Goal: Transaction & Acquisition: Subscribe to service/newsletter

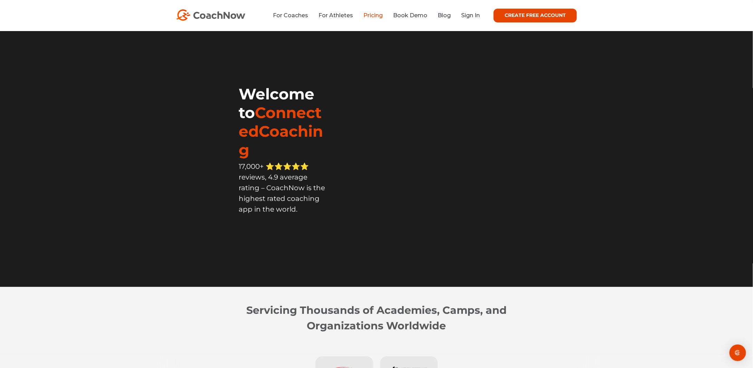
click at [367, 14] on link "Pricing" at bounding box center [372, 15] width 19 height 7
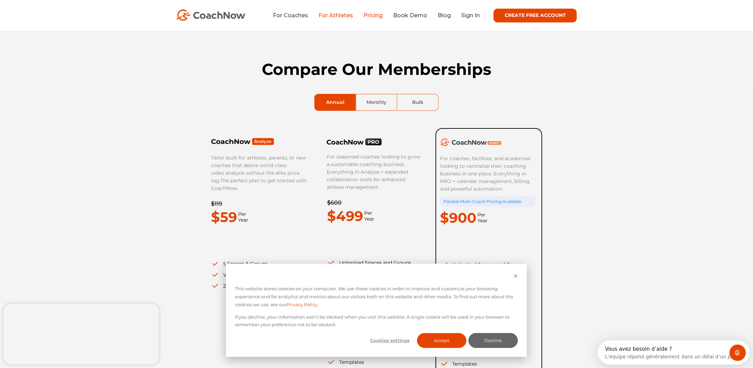
click at [336, 16] on link "For Athletes" at bounding box center [335, 15] width 35 height 7
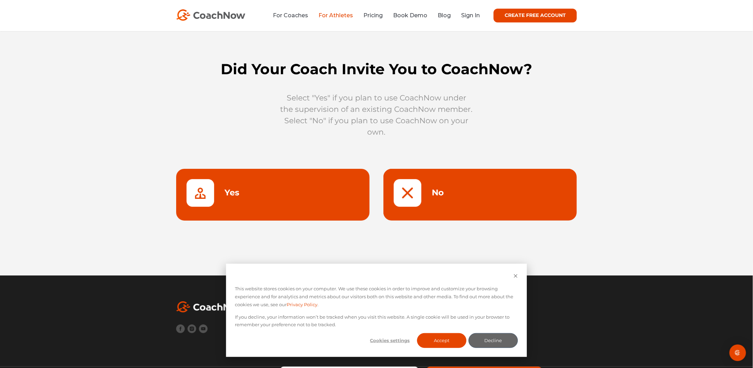
click at [285, 14] on link "For Coaches" at bounding box center [290, 15] width 35 height 7
click at [287, 20] on div "For Coaches For Athletes Pricing Book Demo Blog Sign In CREATE FREE ACCOUNT CRE…" at bounding box center [376, 16] width 401 height 14
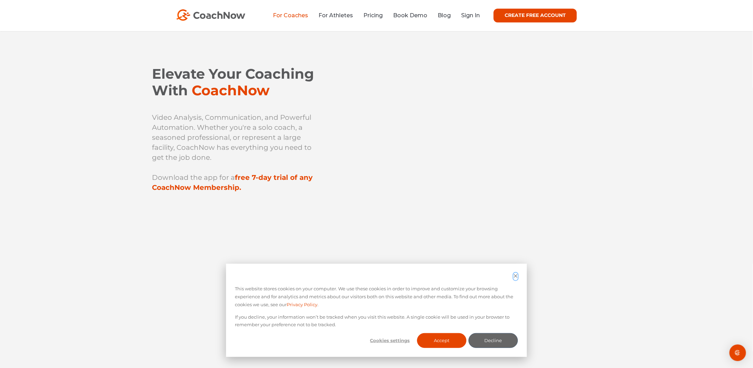
click at [515, 275] on icon "Dismiss cookie banner" at bounding box center [515, 275] width 3 height 3
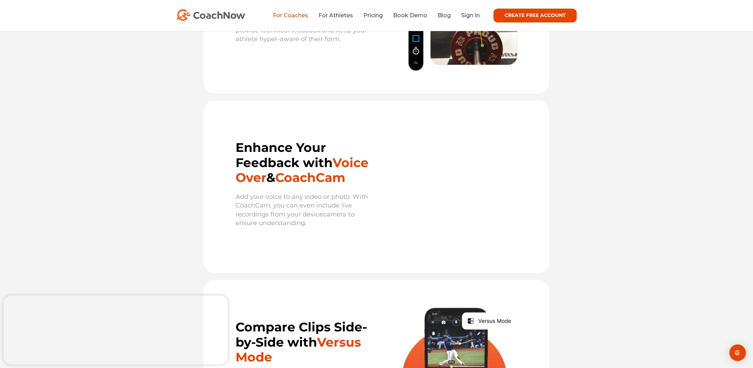
scroll to position [964, 0]
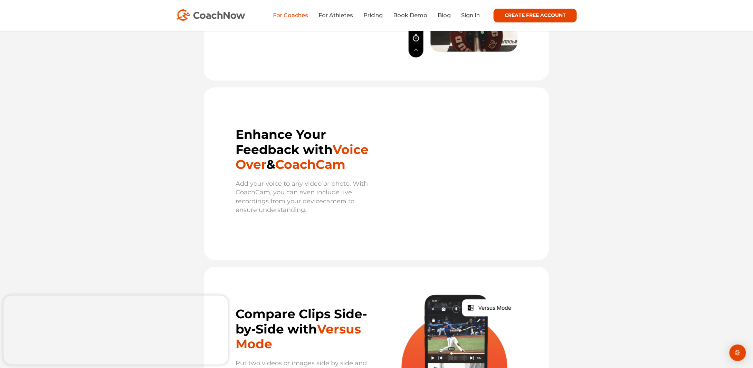
click at [513, 11] on link "CREATE FREE ACCOUNT" at bounding box center [535, 16] width 83 height 14
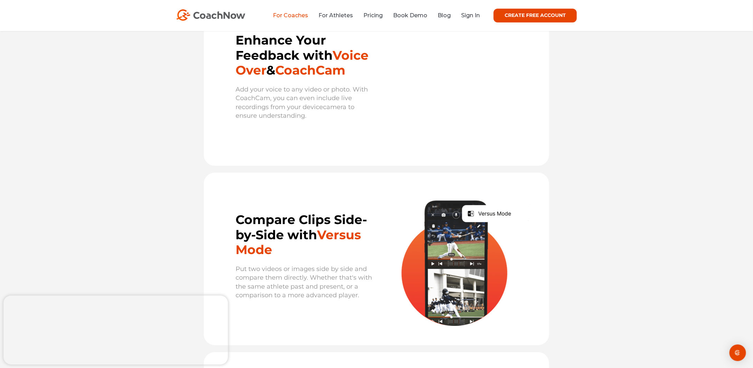
scroll to position [1122, 0]
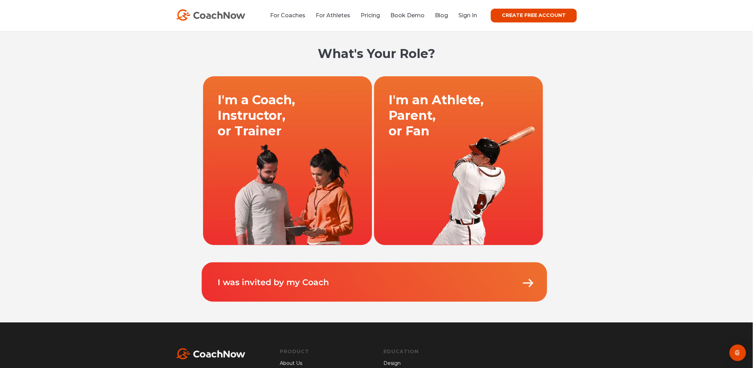
scroll to position [0, 0]
click at [420, 286] on p "I was invited by my Coach" at bounding box center [376, 275] width 318 height 26
click at [529, 281] on img at bounding box center [528, 283] width 14 height 14
click at [258, 281] on link "I was invited by my Coach" at bounding box center [273, 282] width 111 height 10
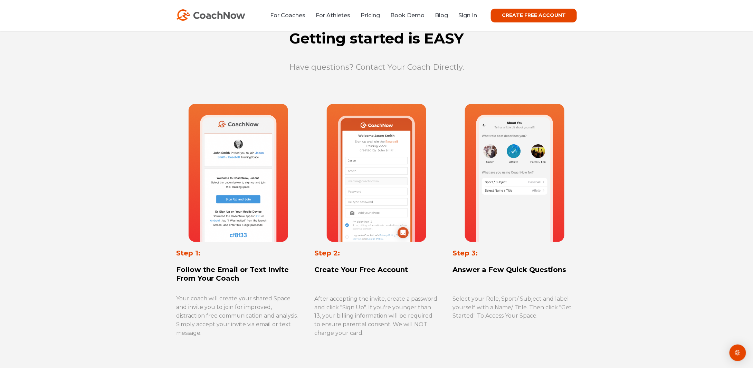
scroll to position [280, 0]
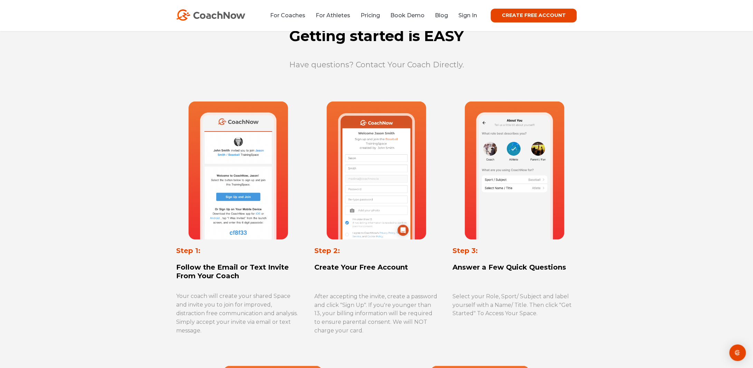
click at [531, 11] on link "CREATE FREE ACCOUNT" at bounding box center [534, 16] width 86 height 14
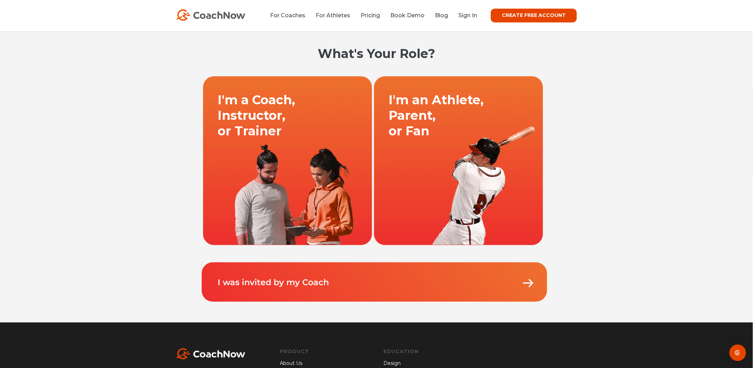
click at [451, 119] on link at bounding box center [458, 160] width 171 height 169
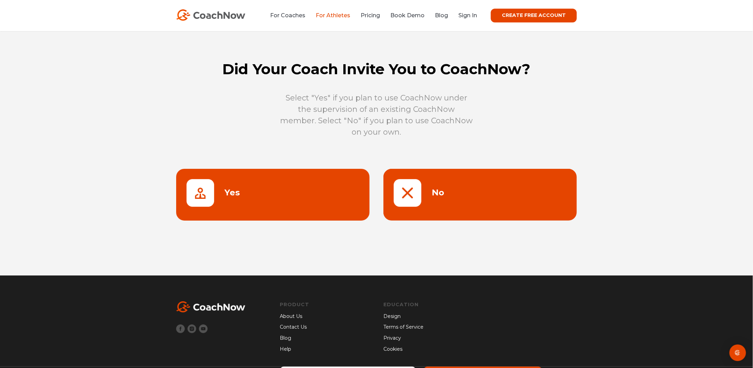
click at [287, 201] on link at bounding box center [272, 195] width 193 height 52
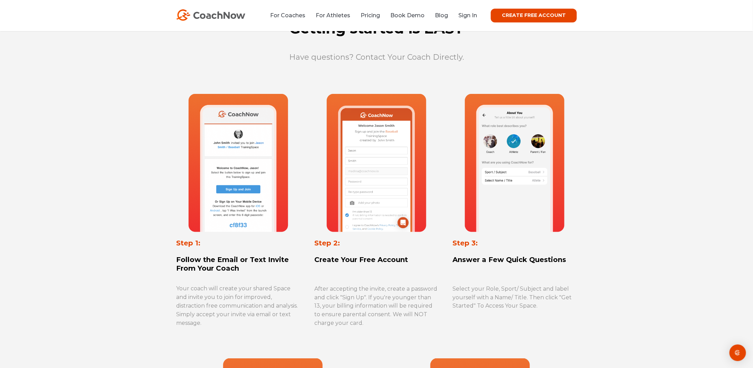
scroll to position [288, 0]
